Goal: Information Seeking & Learning: Find specific fact

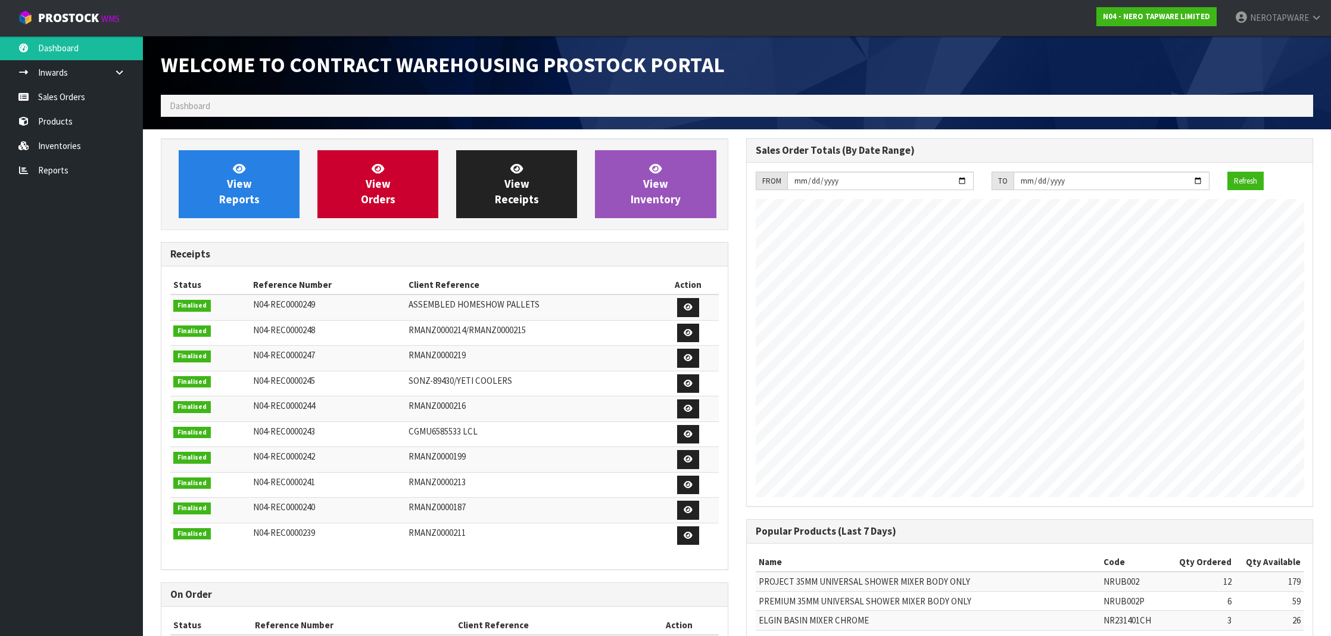
scroll to position [1, 0]
click at [86, 100] on link "Sales Orders" at bounding box center [71, 97] width 143 height 24
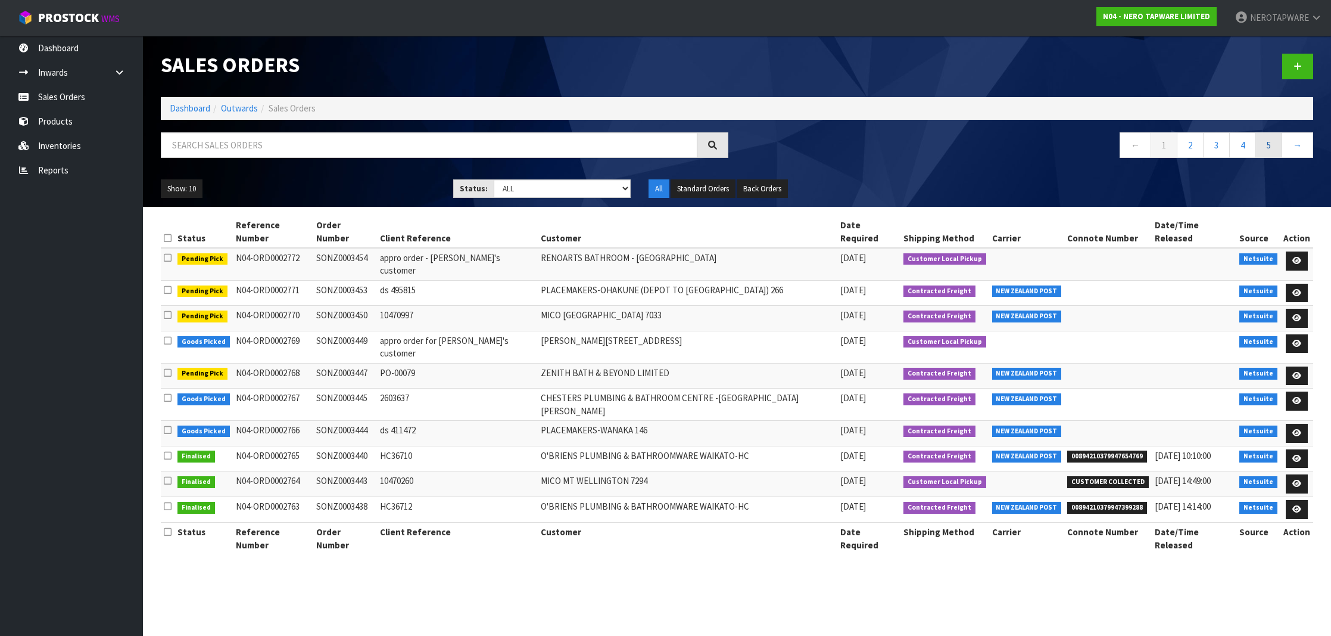
click at [1258, 139] on link "5" at bounding box center [1269, 145] width 27 height 26
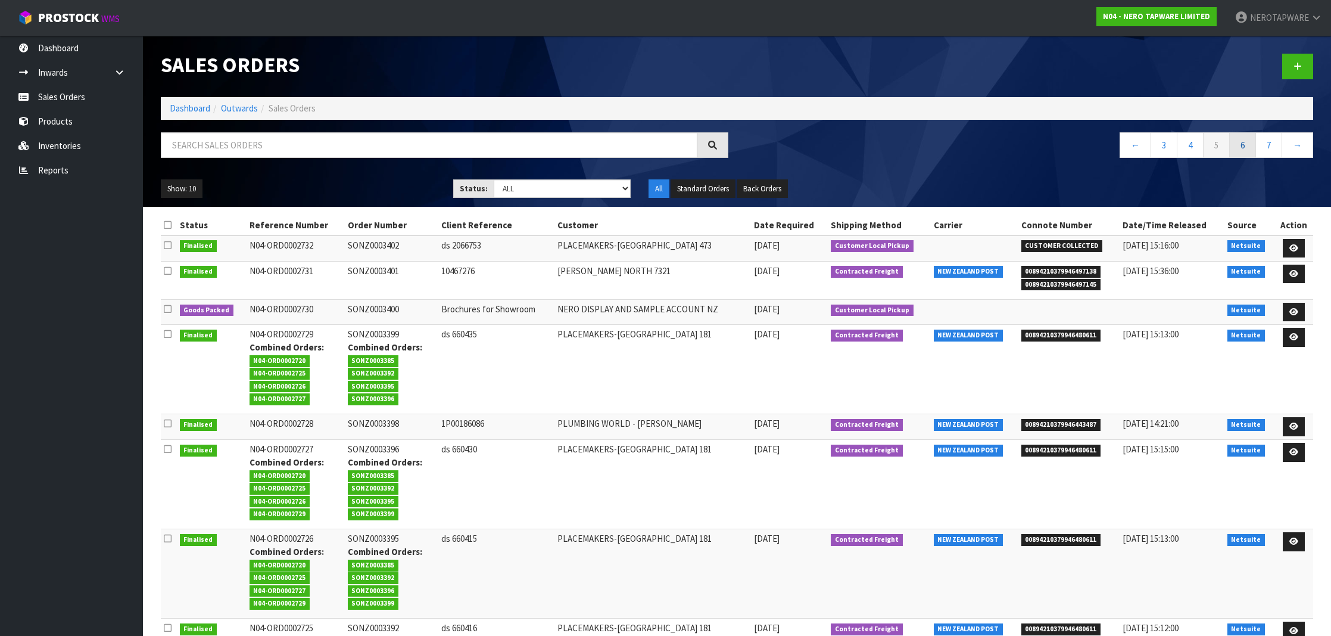
click at [1241, 147] on link "6" at bounding box center [1243, 145] width 27 height 26
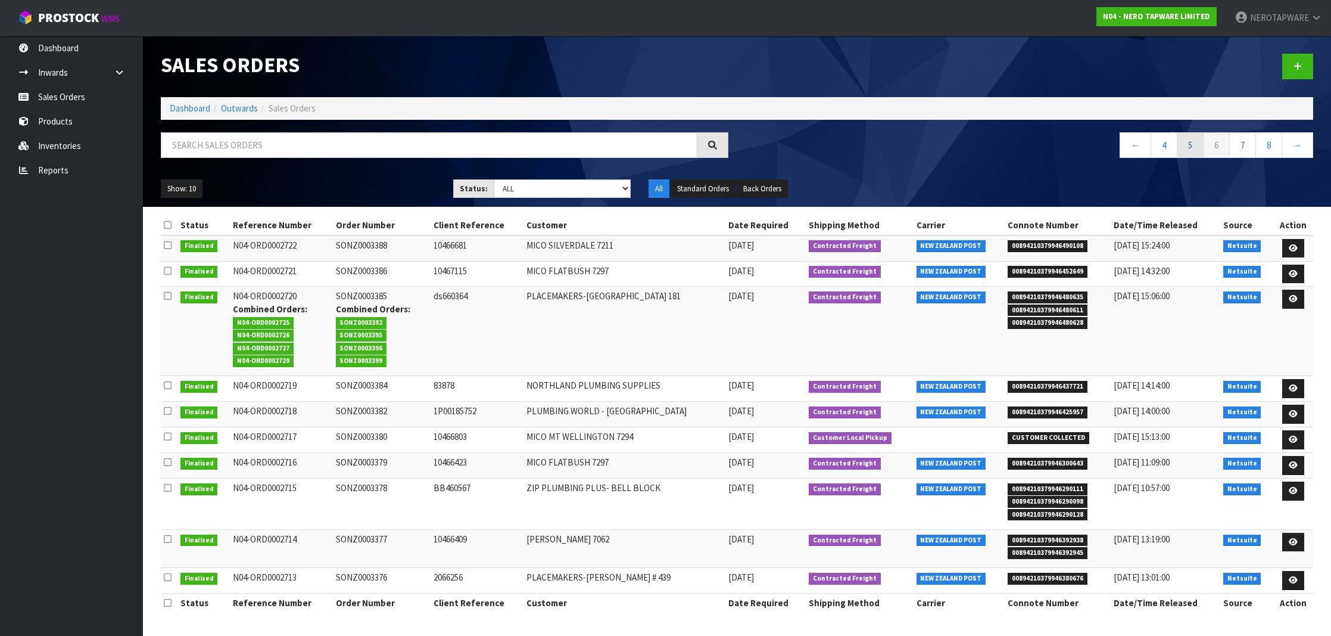
click at [1190, 147] on link "5" at bounding box center [1190, 145] width 27 height 26
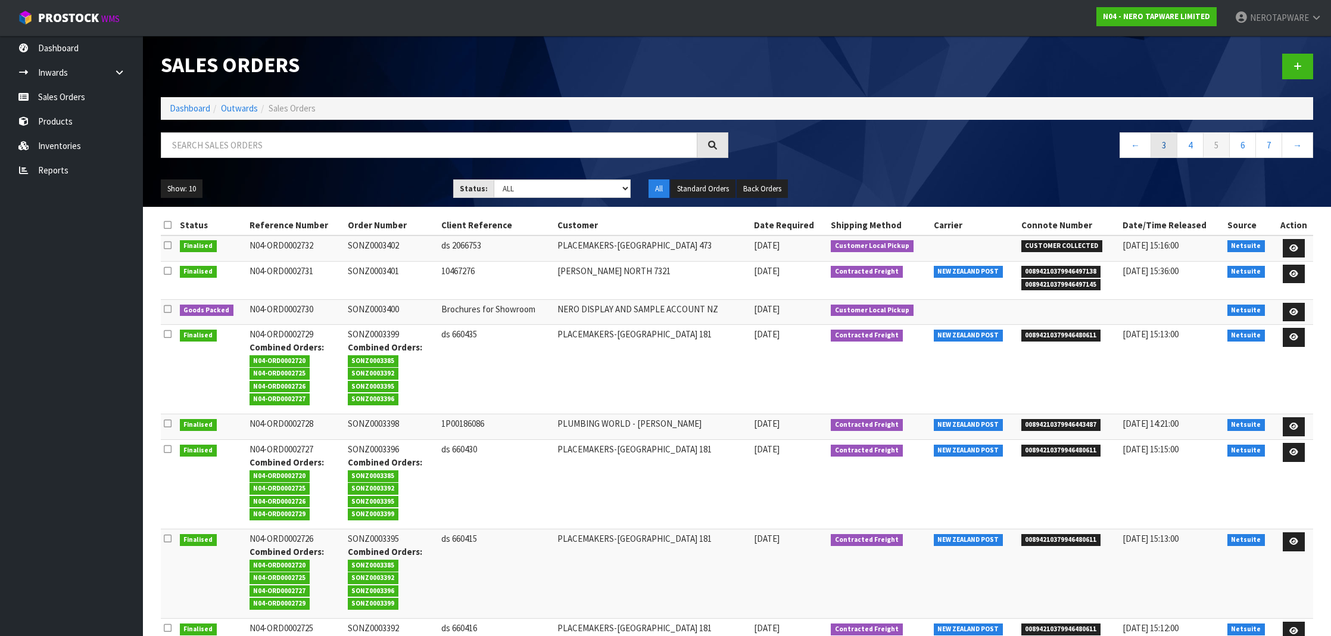
click at [1168, 147] on link "3" at bounding box center [1164, 145] width 27 height 26
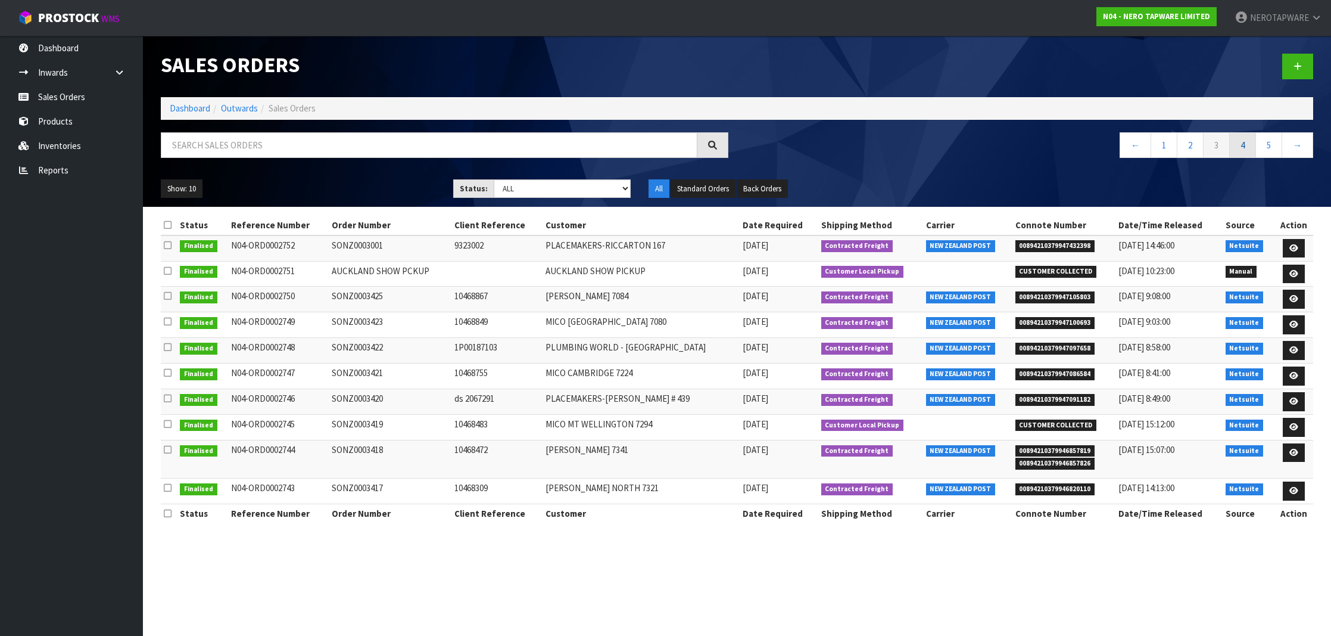
click at [1245, 144] on link "4" at bounding box center [1243, 145] width 27 height 26
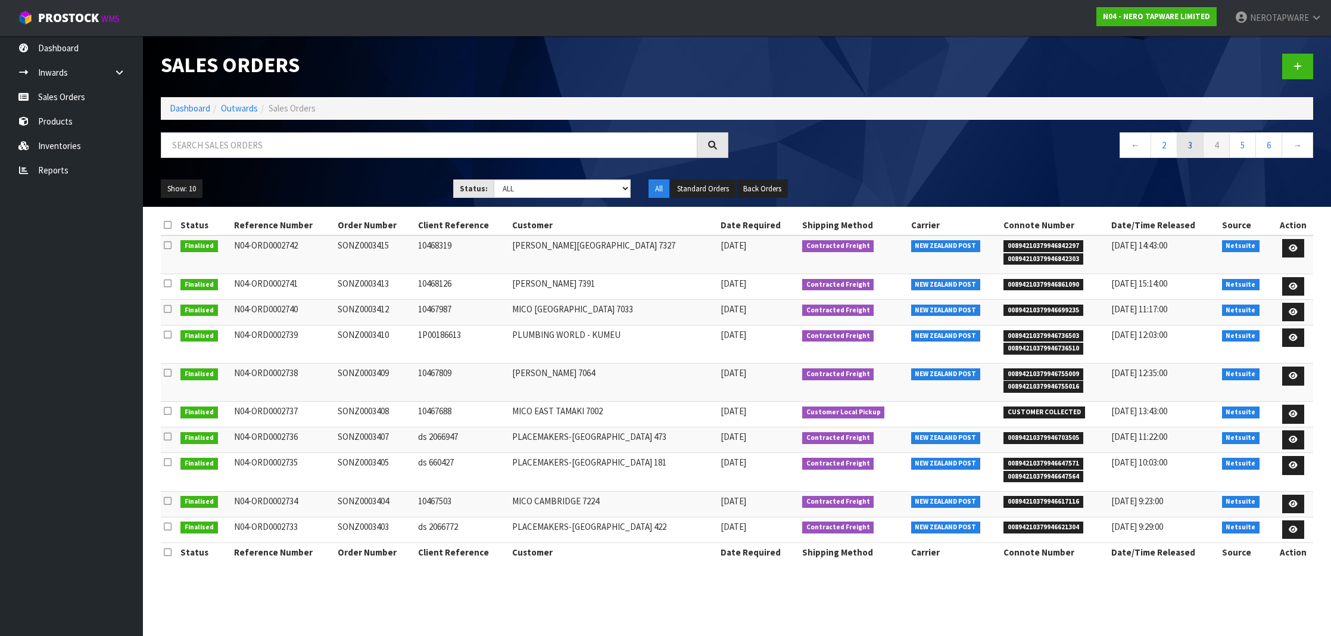
click at [1195, 146] on link "3" at bounding box center [1190, 145] width 27 height 26
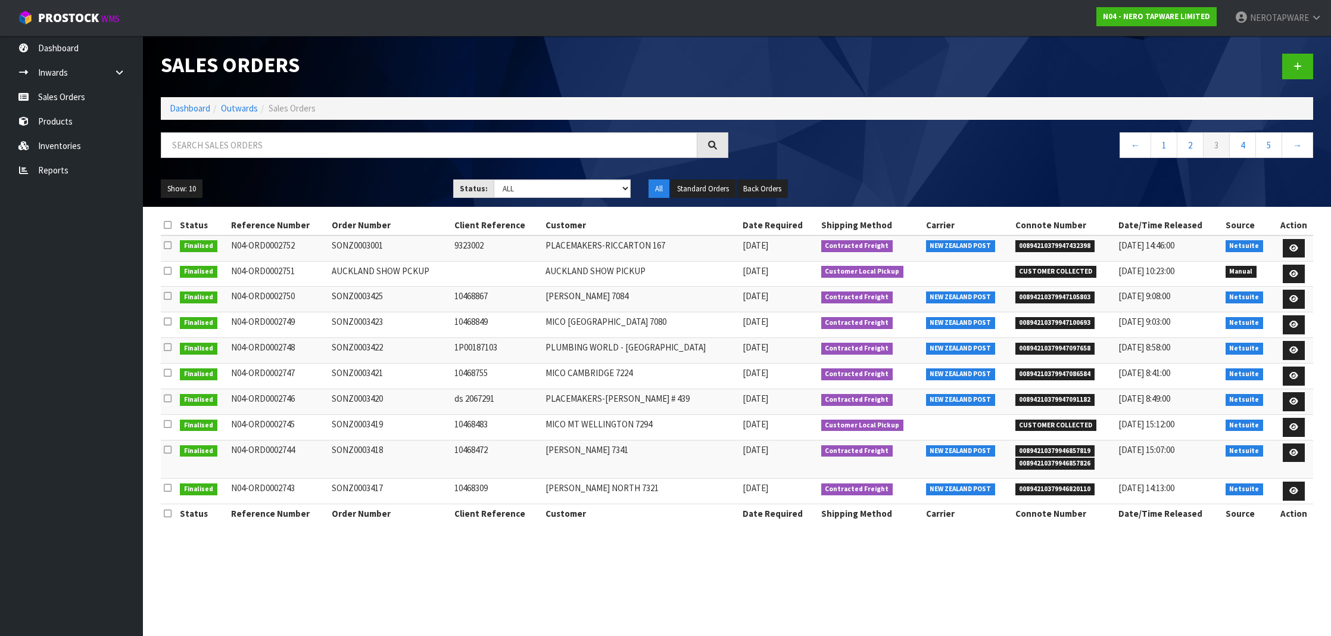
scroll to position [1, -1]
click at [1022, 447] on span "00894210379946857819" at bounding box center [1056, 451] width 80 height 12
copy span "00894210379946857819"
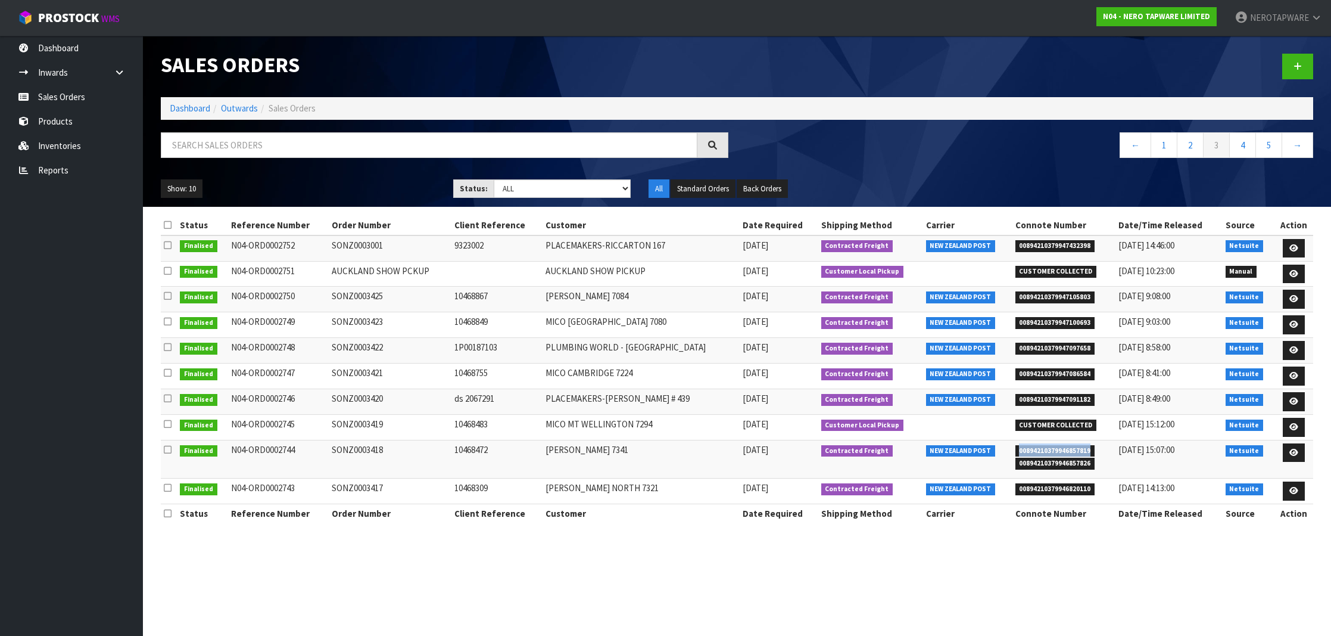
copy span "00894210379946857819"
click at [1049, 484] on span "00894210379946820110" at bounding box center [1056, 489] width 80 height 12
copy span "00894210379946820110"
click at [365, 485] on td "SONZ0003417" at bounding box center [390, 491] width 123 height 26
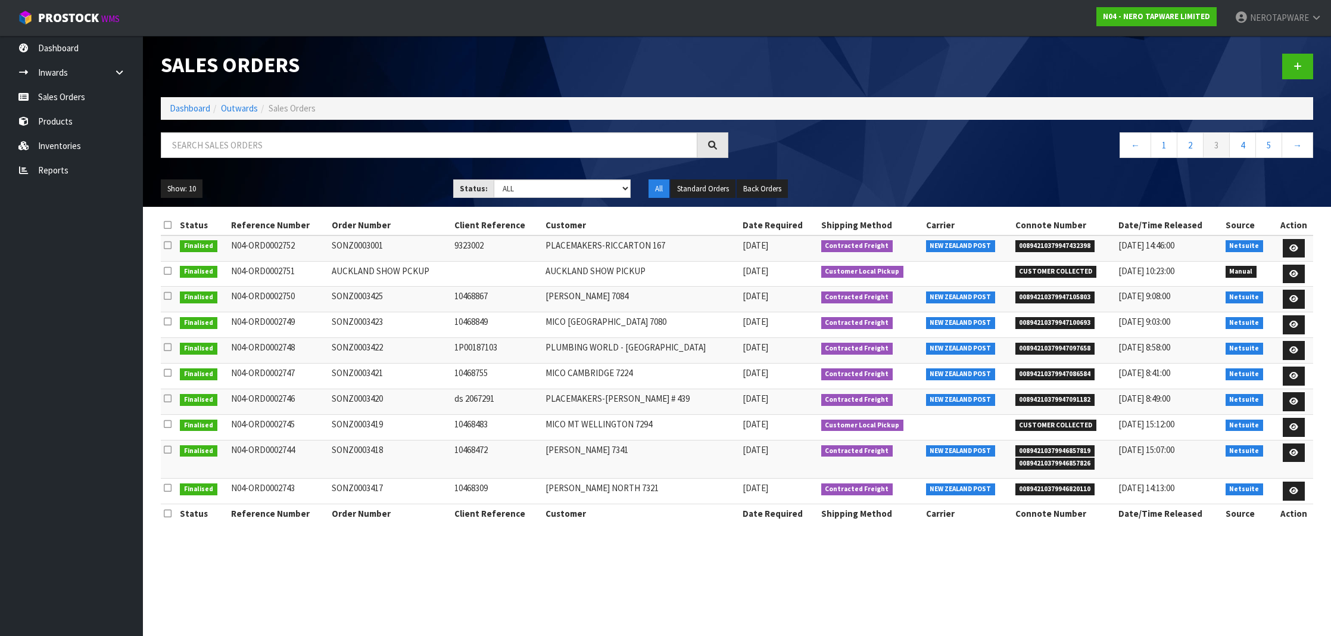
click at [365, 485] on td "SONZ0003417" at bounding box center [390, 491] width 123 height 26
copy td "SONZ0003417"
click at [1239, 149] on link "4" at bounding box center [1243, 145] width 27 height 26
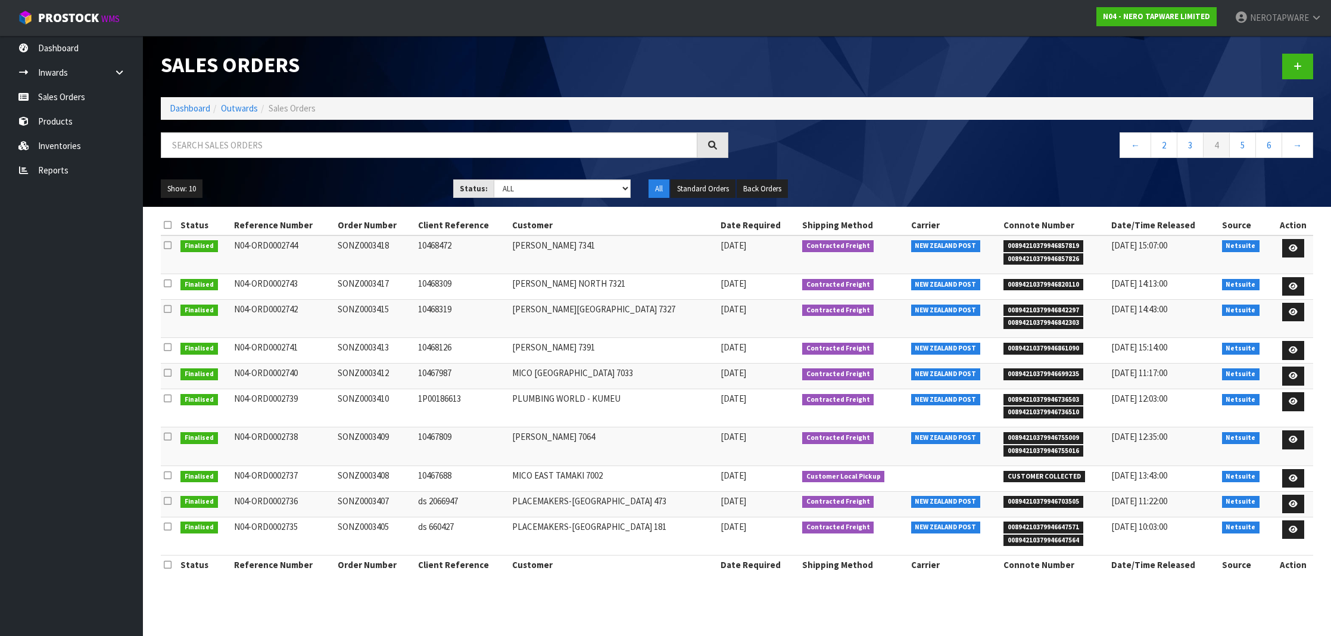
click at [1014, 241] on span "00894210379946857819" at bounding box center [1044, 246] width 80 height 12
copy span "00894210379946857819"
click at [1023, 281] on span "00894210379946820110" at bounding box center [1044, 285] width 80 height 12
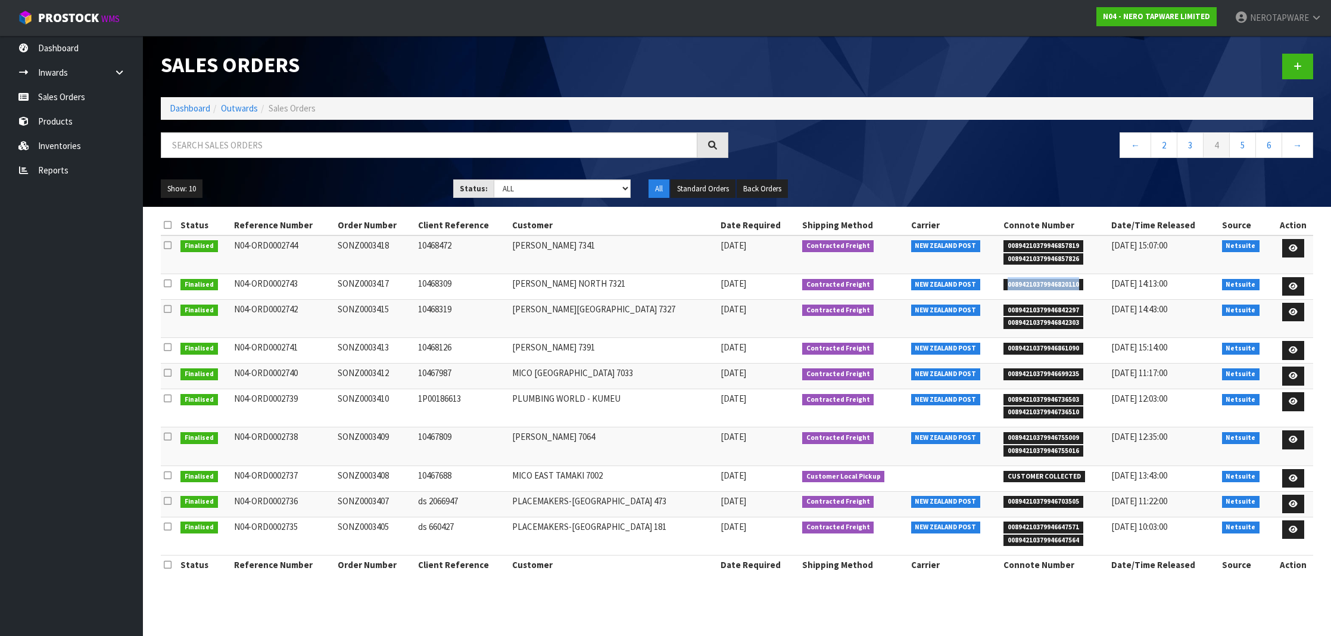
copy span "00894210379946820110"
click at [1037, 307] on span "00894210379946842297" at bounding box center [1044, 310] width 80 height 12
copy span "00894210379946842297"
